Goal: Information Seeking & Learning: Find specific fact

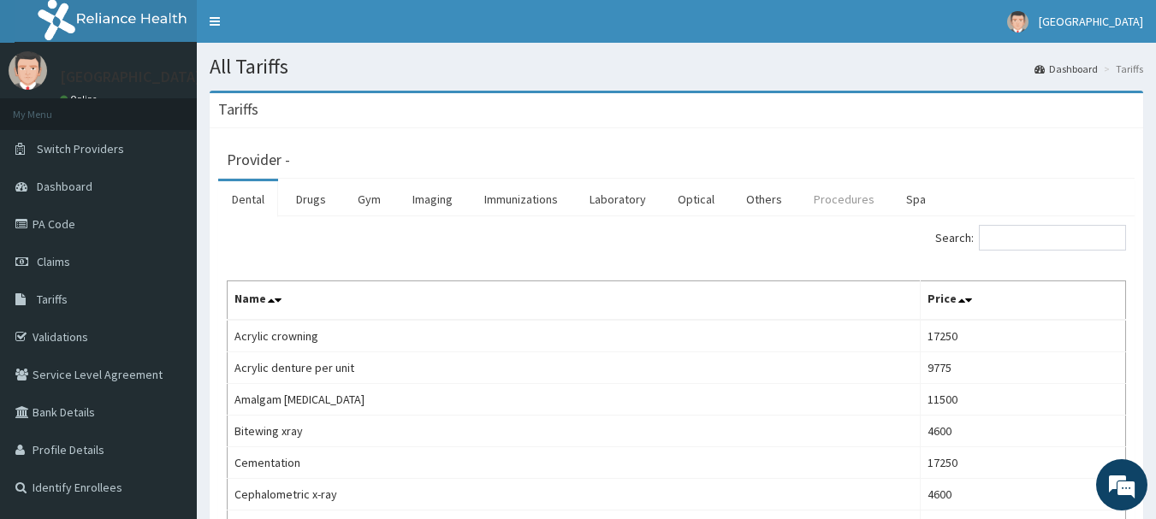
click at [816, 209] on link "Procedures" at bounding box center [844, 199] width 88 height 36
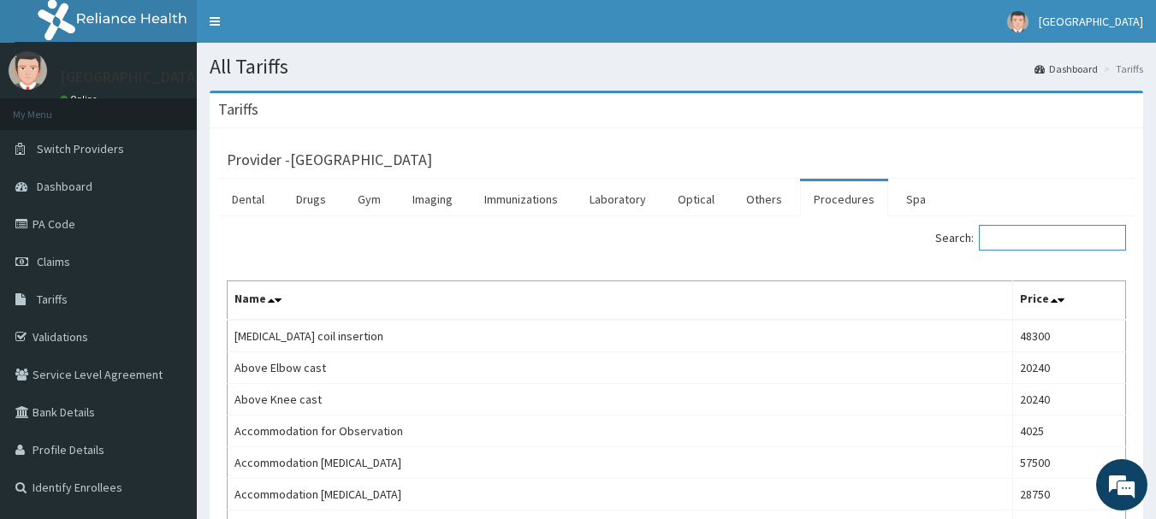
click at [1067, 240] on input "Search:" at bounding box center [1052, 238] width 147 height 26
paste input "Complex/major Elective Caesarean Section (multiple Gestation With Previous Scar…"
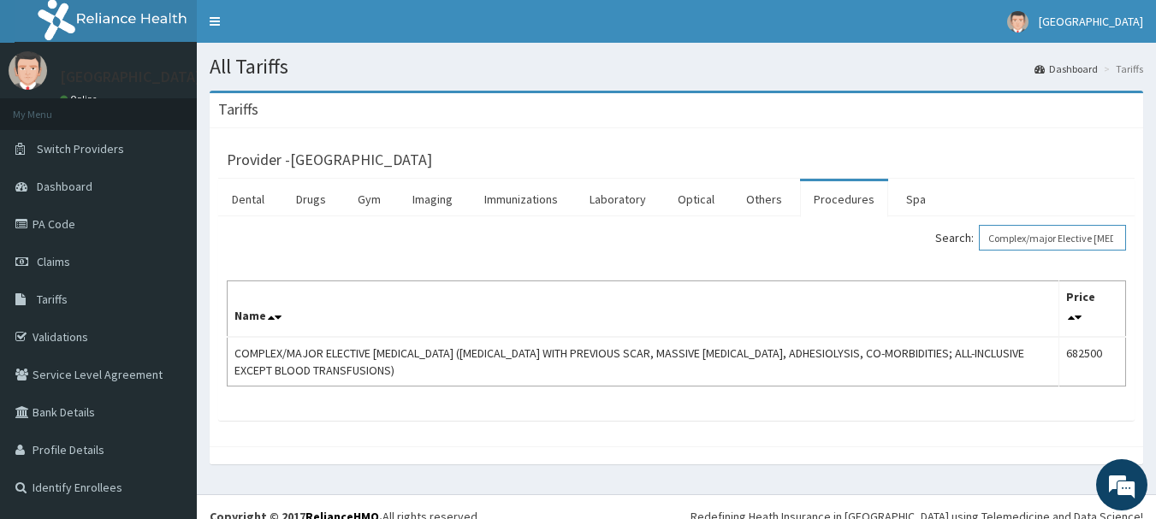
click at [1027, 234] on input "Complex/major Elective Caesarean Section (multiple Gestation With Previous Scar…" at bounding box center [1052, 238] width 147 height 26
paste input "Obstetric And Gynecology First Outpatient Consultation"
type input "Obstetric And Gynecology First Outpatient Consultation"
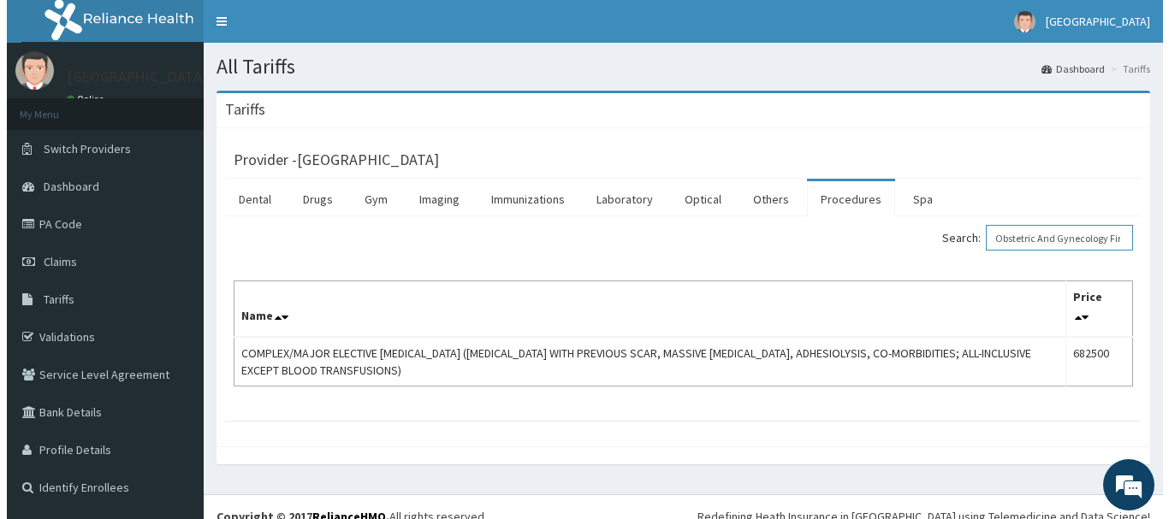
scroll to position [0, 142]
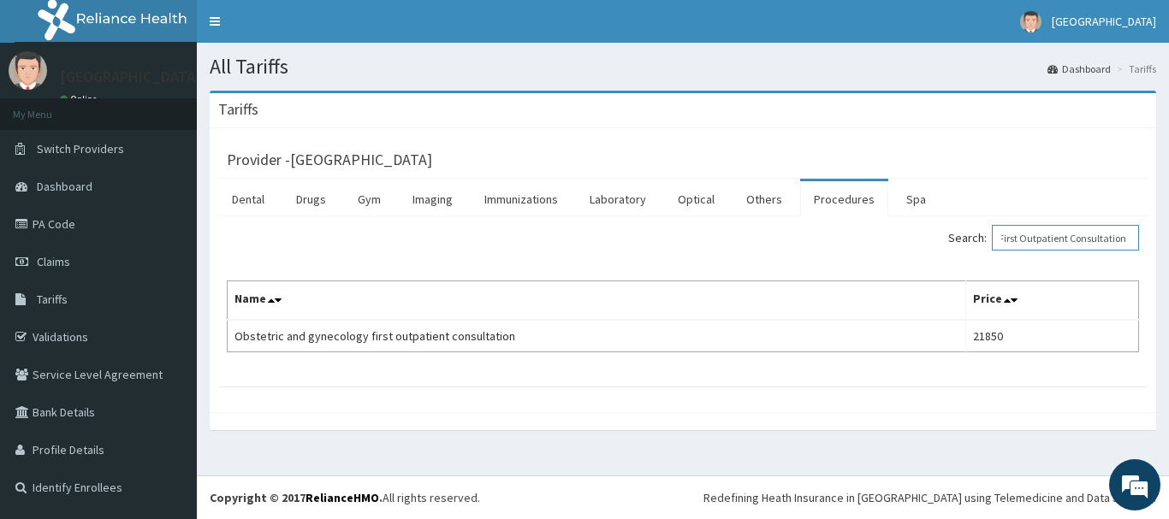
click at [1080, 238] on input "Obstetric And Gynecology First Outpatient Consultation" at bounding box center [1065, 238] width 147 height 26
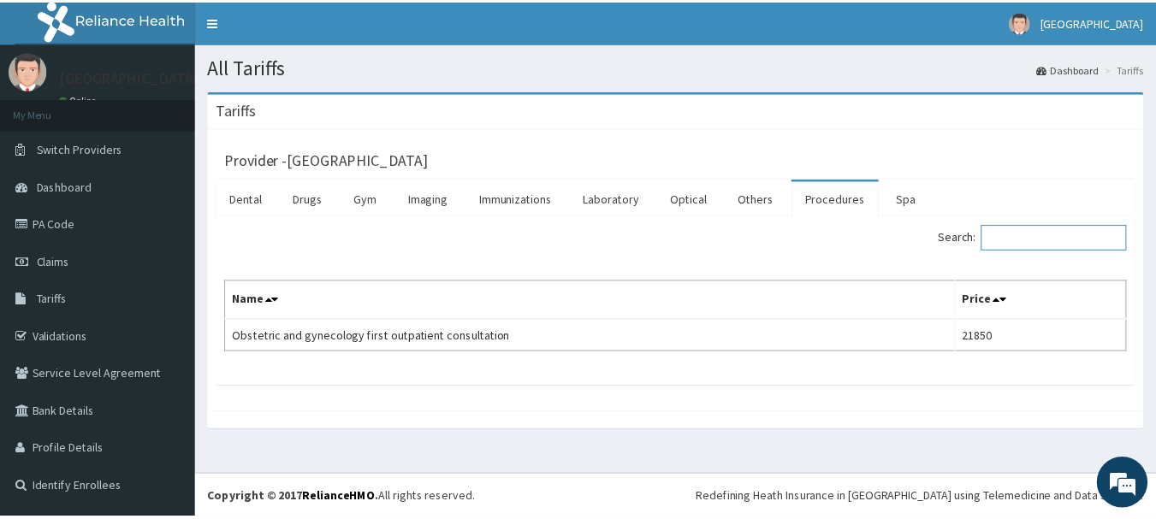
scroll to position [0, 0]
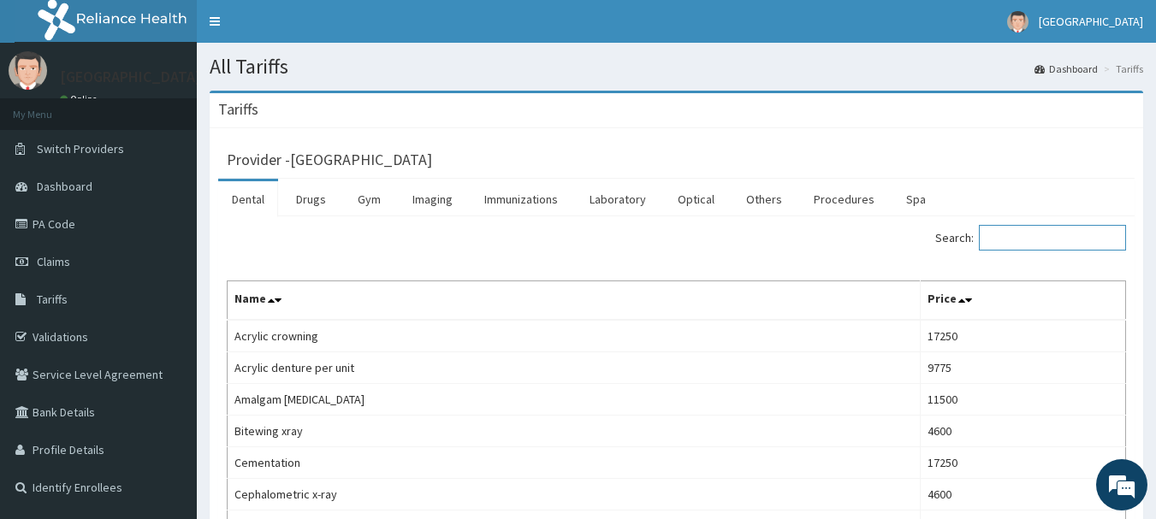
click at [1042, 236] on input "Search:" at bounding box center [1052, 238] width 147 height 26
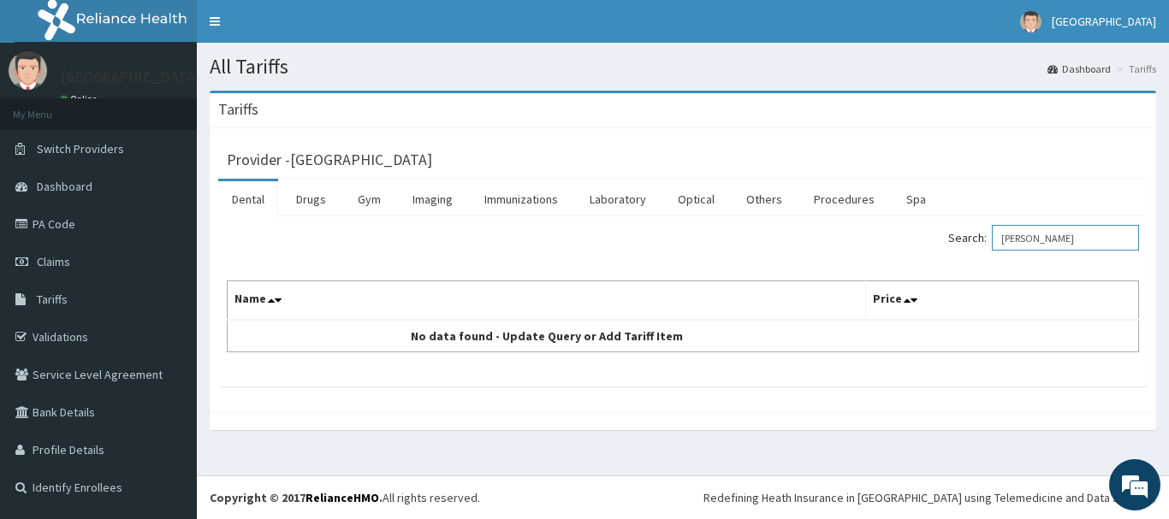
click at [1037, 234] on input "[PERSON_NAME]" at bounding box center [1065, 238] width 147 height 26
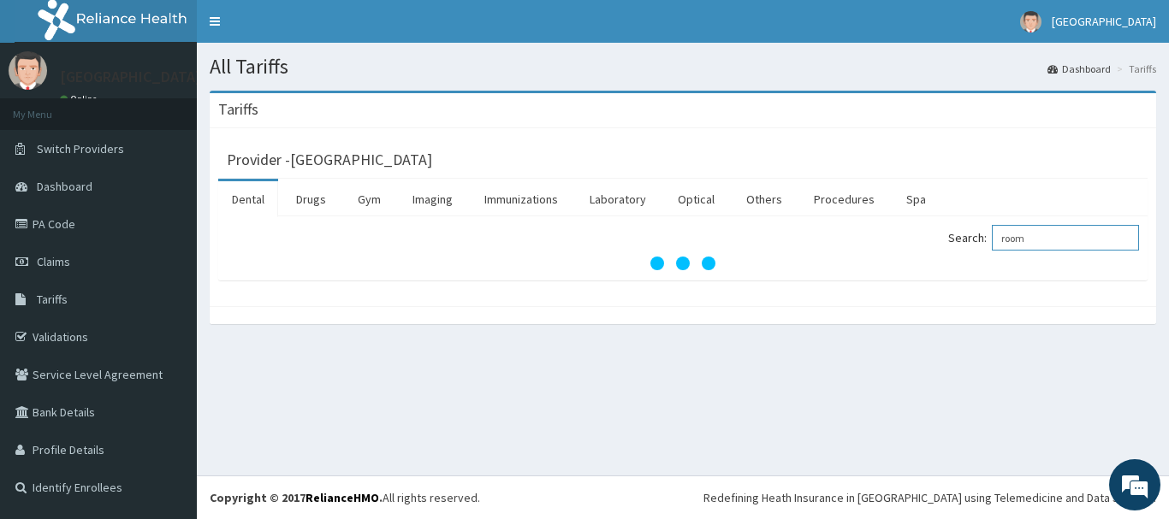
type input "room"
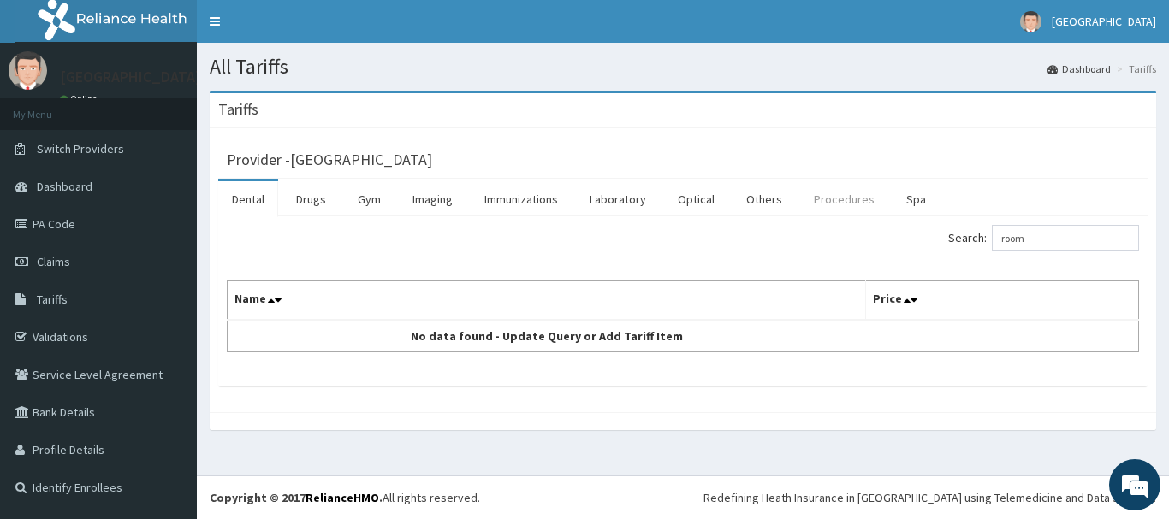
click at [846, 192] on link "Procedures" at bounding box center [844, 199] width 88 height 36
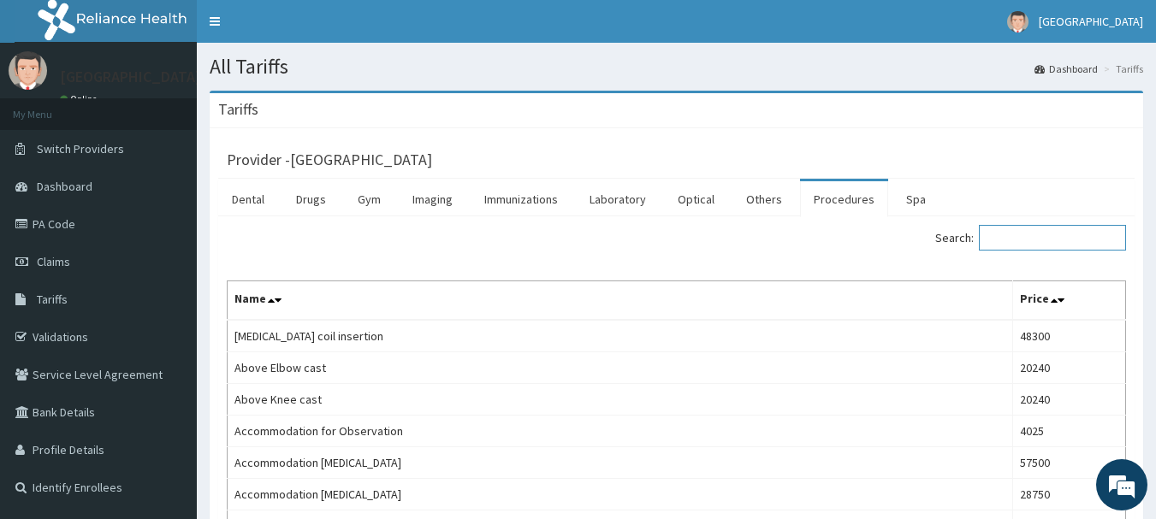
click at [1071, 246] on input "Search:" at bounding box center [1052, 238] width 147 height 26
type input "[PERSON_NAME]"
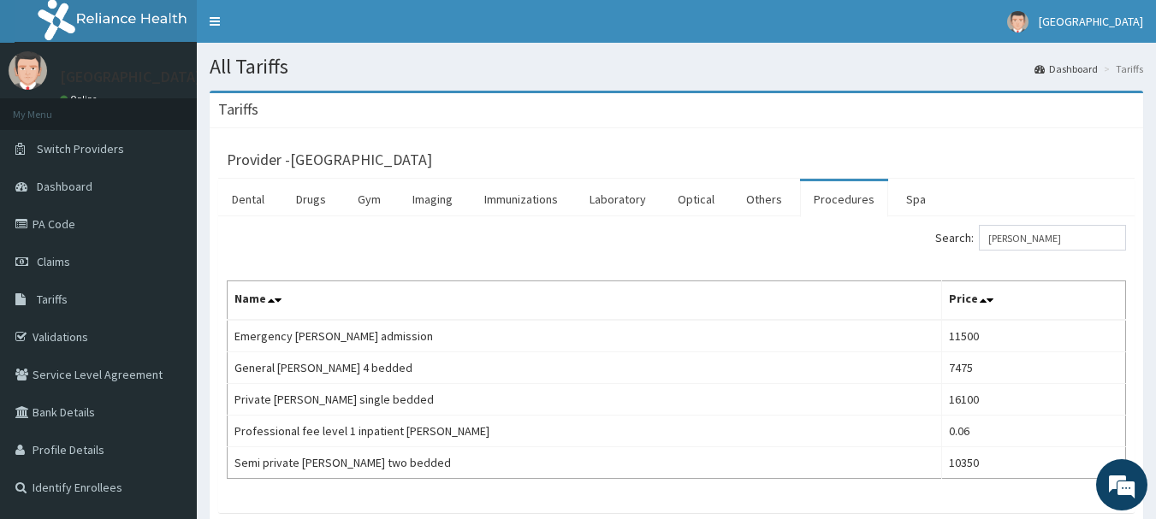
drag, startPoint x: 982, startPoint y: 90, endPoint x: 971, endPoint y: 132, distance: 43.4
click at [999, 134] on section "Tariffs Provider - Regis and Reina Hospital Dental Drugs Gym Imaging Immunizati…" at bounding box center [676, 332] width 959 height 509
